Goal: Information Seeking & Learning: Find specific fact

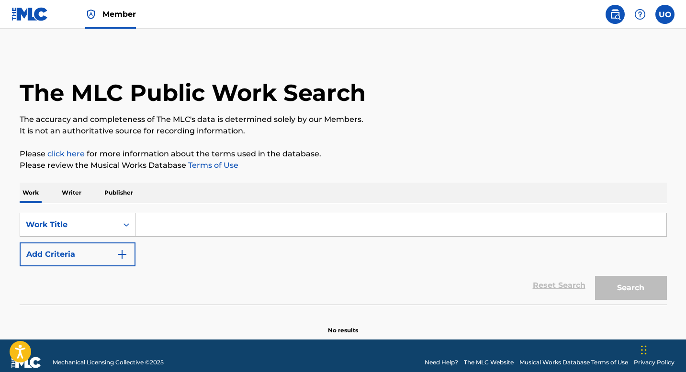
click at [73, 199] on p "Writer" at bounding box center [71, 193] width 25 height 20
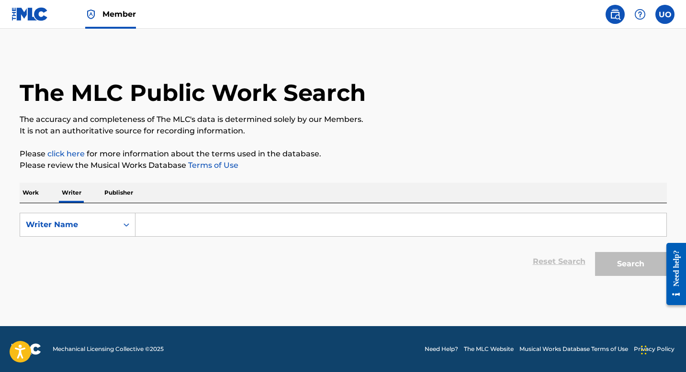
click at [39, 194] on p "Work" at bounding box center [31, 193] width 22 height 20
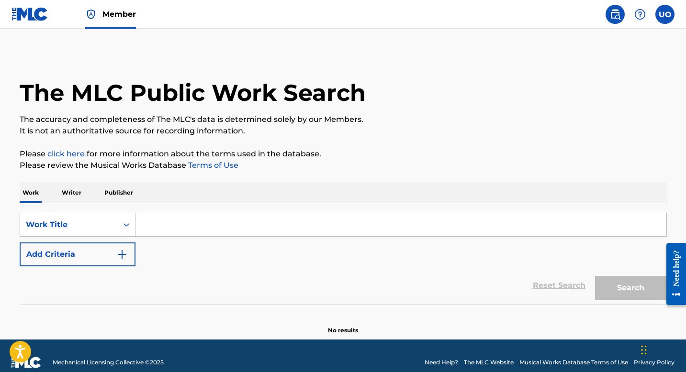
click at [142, 227] on input "Search Form" at bounding box center [400, 224] width 531 height 23
type input "I don't care"
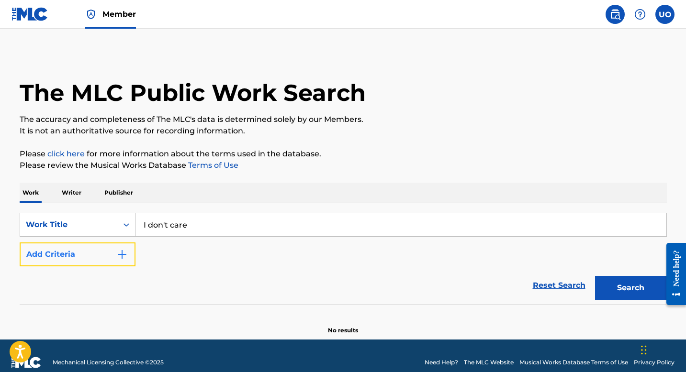
click at [129, 257] on button "Add Criteria" at bounding box center [78, 255] width 116 height 24
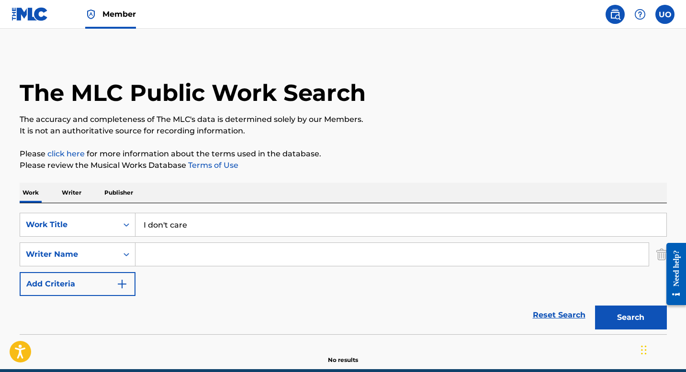
click at [156, 250] on input "Search Form" at bounding box center [391, 254] width 513 height 23
type input "[PERSON_NAME]"
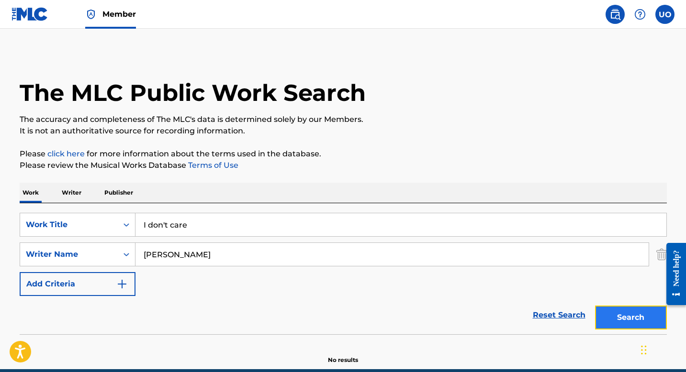
click at [608, 312] on button "Search" at bounding box center [631, 318] width 72 height 24
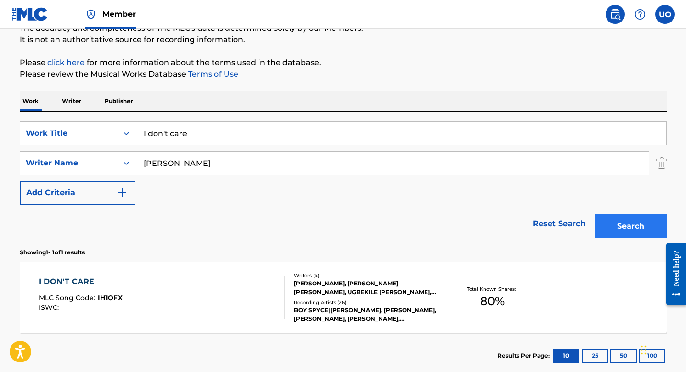
scroll to position [148, 0]
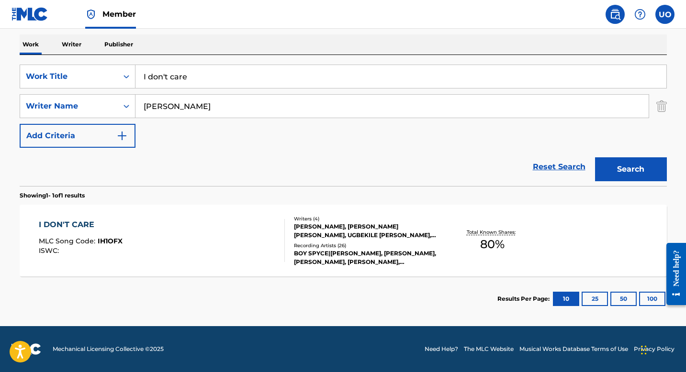
click at [89, 221] on div "I DON'T CARE" at bounding box center [81, 224] width 84 height 11
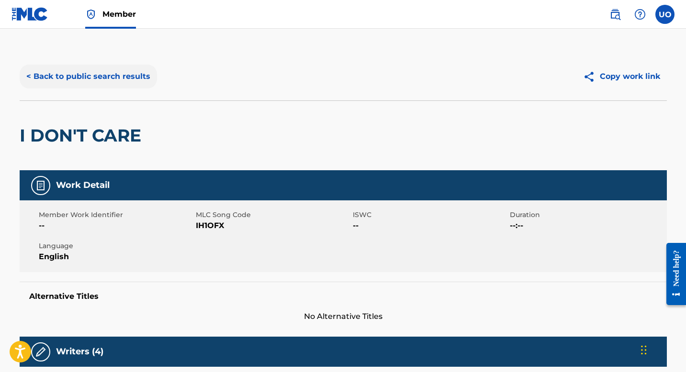
click at [77, 78] on button "< Back to public search results" at bounding box center [88, 77] width 137 height 24
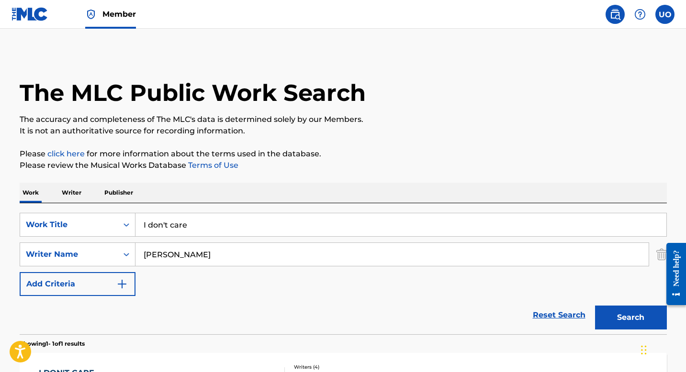
scroll to position [94, 0]
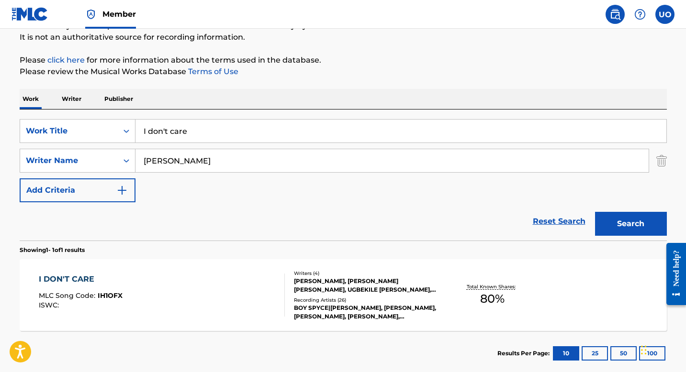
click at [97, 13] on link "Member" at bounding box center [110, 14] width 51 height 28
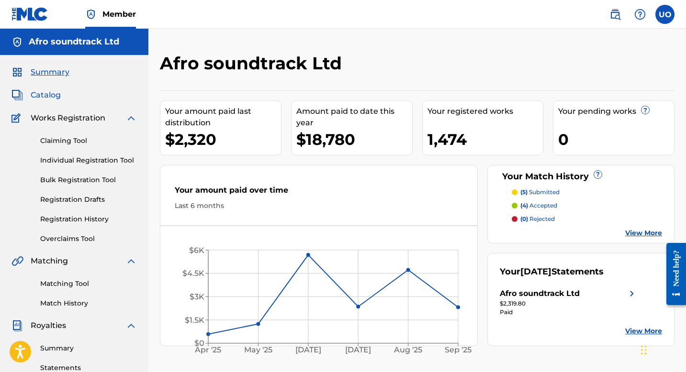
click at [56, 100] on span "Catalog" at bounding box center [46, 94] width 30 height 11
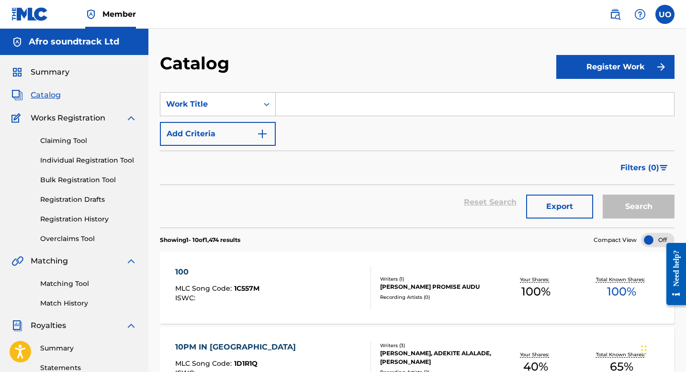
click at [324, 107] on input "Search Form" at bounding box center [475, 104] width 398 height 23
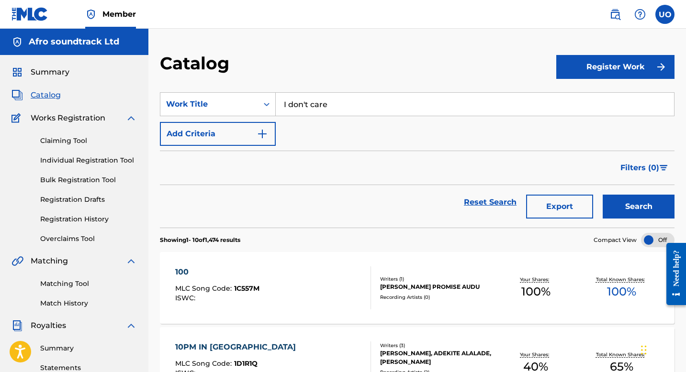
click at [603, 195] on button "Search" at bounding box center [639, 207] width 72 height 24
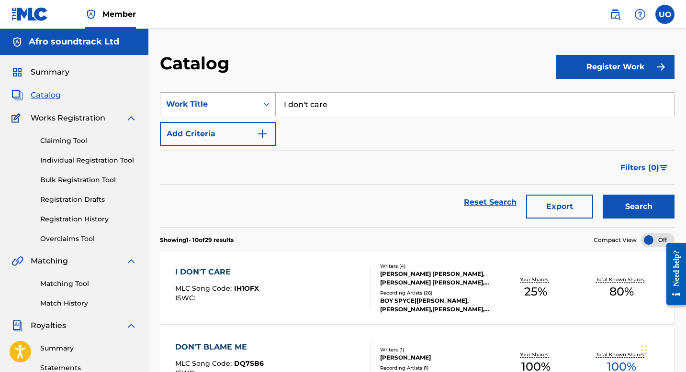
drag, startPoint x: 339, startPoint y: 107, endPoint x: 262, endPoint y: 97, distance: 77.8
click at [262, 97] on div "SearchWithCriteria9362a445-0893-46f1-9697-111527505afd Work Title I don't care" at bounding box center [417, 104] width 514 height 24
type input "Adaugo"
click at [603, 195] on button "Search" at bounding box center [639, 207] width 72 height 24
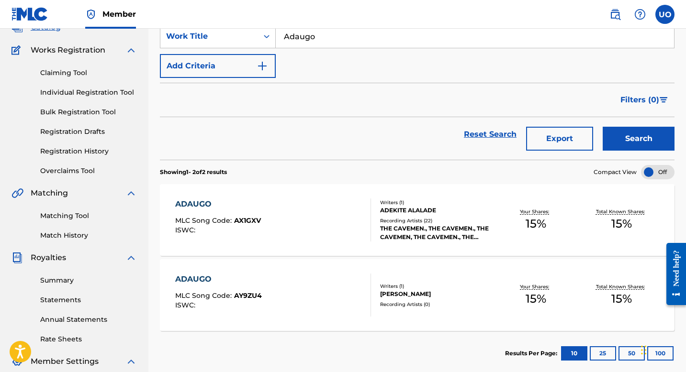
scroll to position [71, 0]
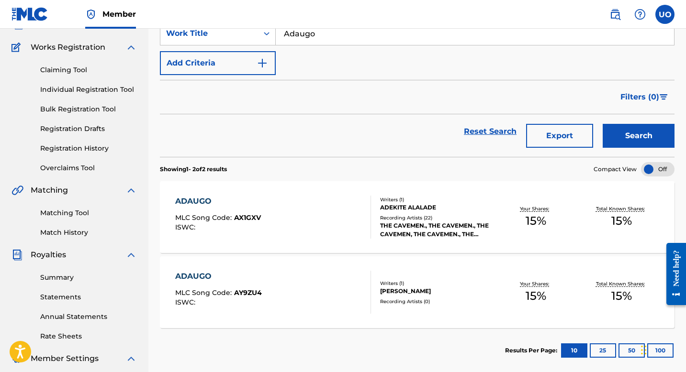
click at [284, 212] on div "ADAUGO MLC Song Code : AX1GXV ISWC :" at bounding box center [273, 217] width 196 height 43
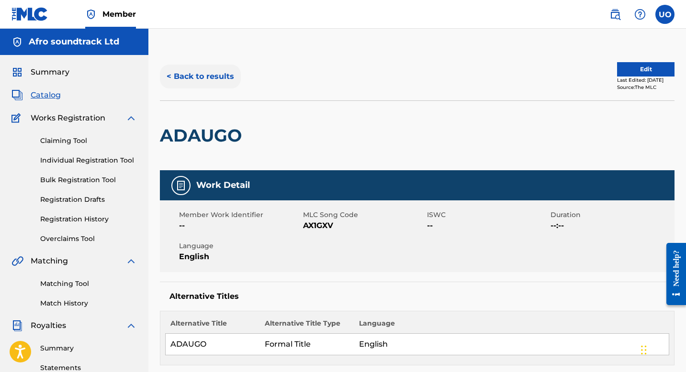
click at [178, 79] on button "< Back to results" at bounding box center [200, 77] width 81 height 24
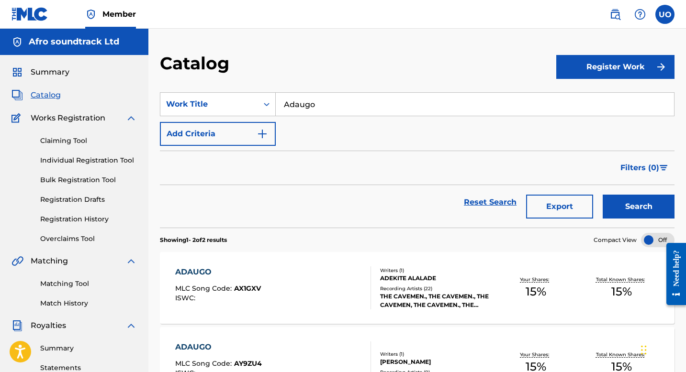
drag, startPoint x: 319, startPoint y: 110, endPoint x: 283, endPoint y: 103, distance: 36.6
click at [283, 103] on input "Adaugo" at bounding box center [475, 104] width 398 height 23
type input "BTC"
click at [603, 195] on button "Search" at bounding box center [639, 207] width 72 height 24
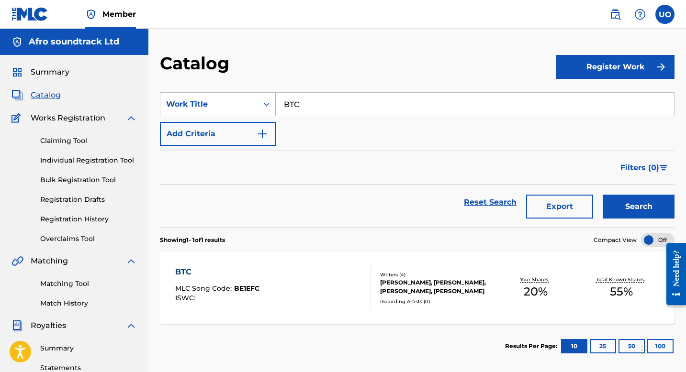
click at [270, 289] on div "BTC MLC Song Code : BE1EFC ISWC :" at bounding box center [273, 288] width 196 height 43
